Goal: Task Accomplishment & Management: Manage account settings

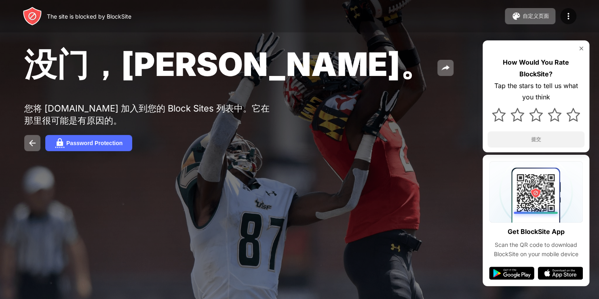
click at [227, 87] on div "没门，[PERSON_NAME]。" at bounding box center [244, 66] width 440 height 44
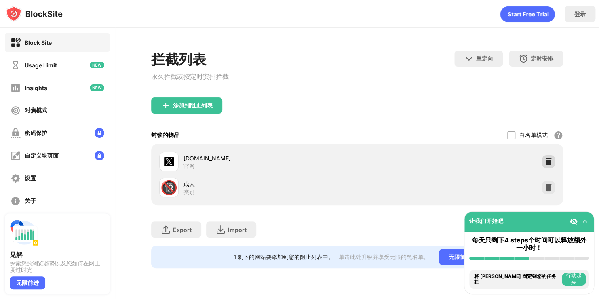
click at [550, 162] on img at bounding box center [548, 162] width 8 height 8
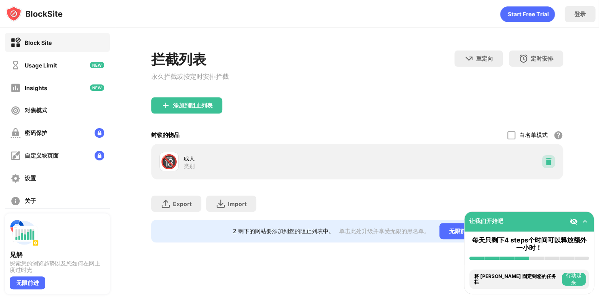
click at [547, 165] on img at bounding box center [548, 162] width 8 height 8
